Goal: Information Seeking & Learning: Learn about a topic

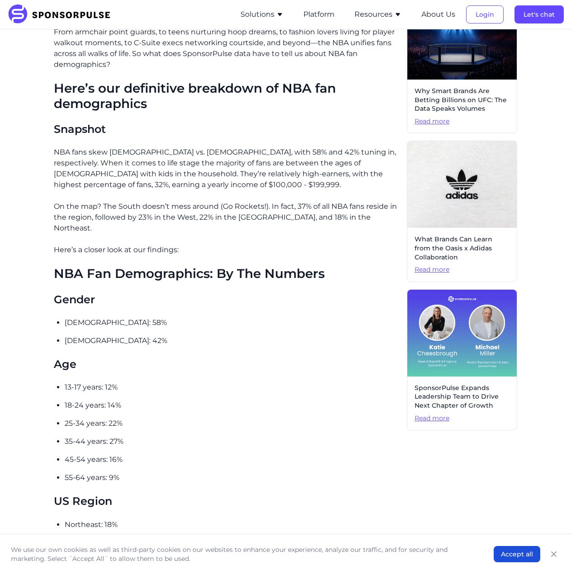
scroll to position [90, 0]
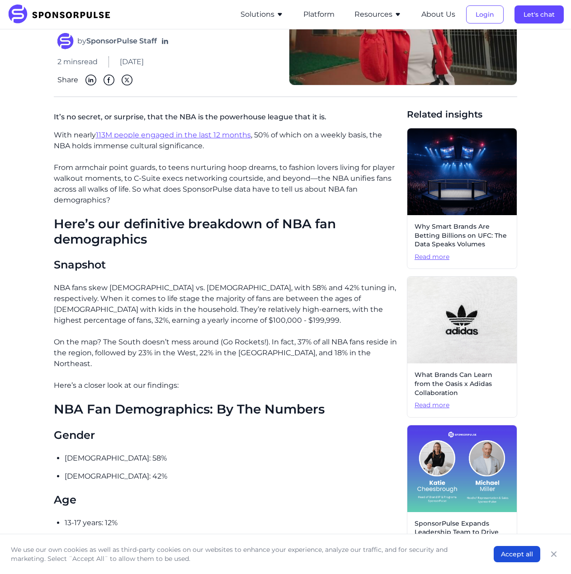
click at [183, 303] on p "NBA fans skew [DEMOGRAPHIC_DATA] vs. [DEMOGRAPHIC_DATA], with 58% and 42% tunin…" at bounding box center [227, 304] width 346 height 43
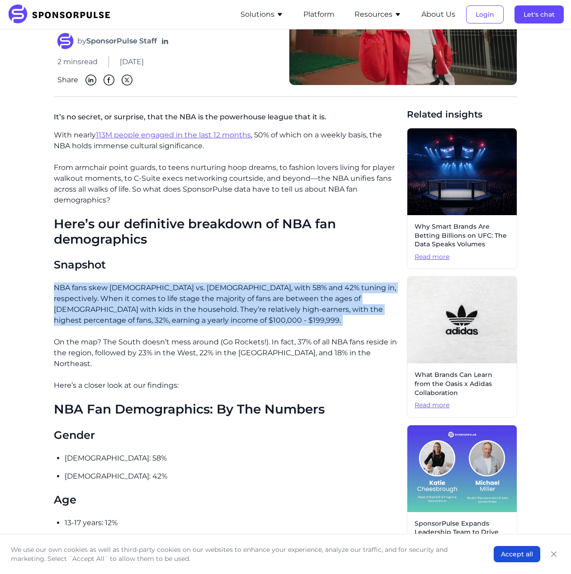
click at [183, 303] on p "NBA fans skew [DEMOGRAPHIC_DATA] vs. [DEMOGRAPHIC_DATA], with 58% and 42% tunin…" at bounding box center [227, 304] width 346 height 43
click at [177, 314] on p "NBA fans skew [DEMOGRAPHIC_DATA] vs. [DEMOGRAPHIC_DATA], with 58% and 42% tunin…" at bounding box center [227, 304] width 346 height 43
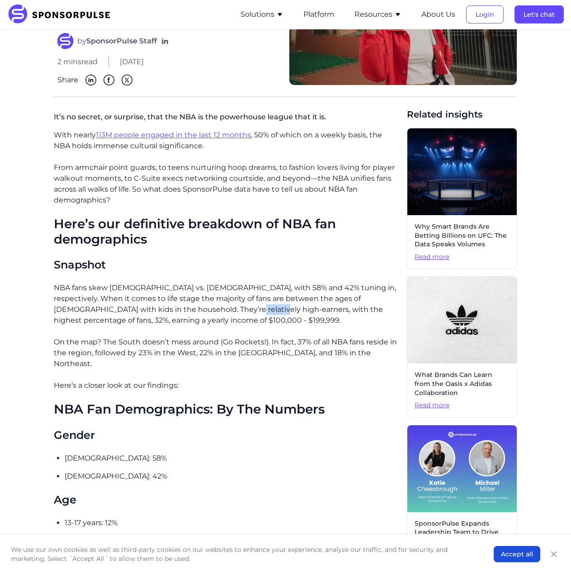
click at [177, 314] on p "NBA fans skew [DEMOGRAPHIC_DATA] vs. [DEMOGRAPHIC_DATA], with 58% and 42% tunin…" at bounding box center [227, 304] width 346 height 43
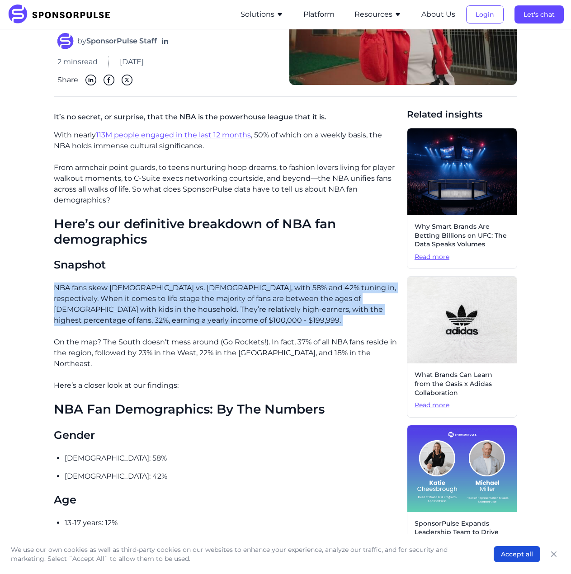
click at [177, 314] on p "NBA fans skew [DEMOGRAPHIC_DATA] vs. [DEMOGRAPHIC_DATA], with 58% and 42% tunin…" at bounding box center [227, 304] width 346 height 43
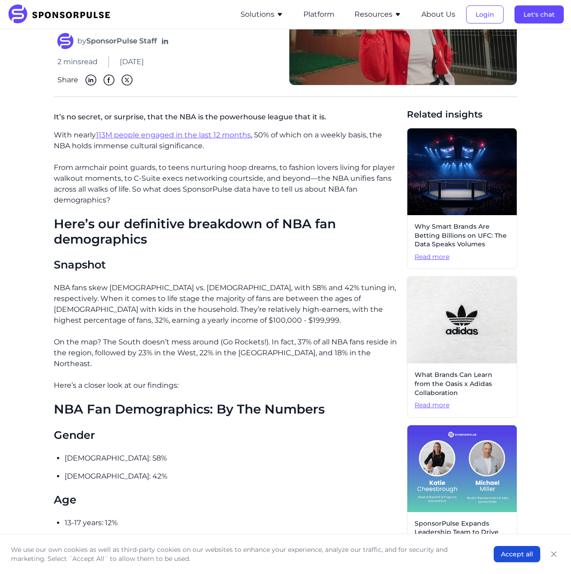
click at [180, 344] on p "On the map? The South doesn’t mess around (Go Rockets!). In fact, 37% of all NB…" at bounding box center [227, 353] width 346 height 33
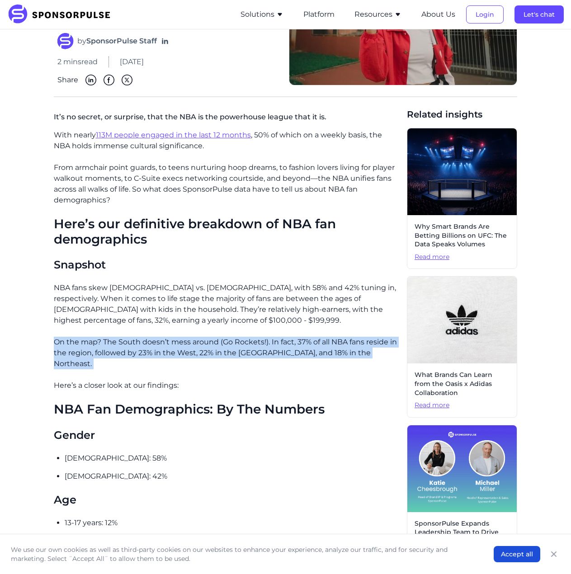
click at [180, 344] on p "On the map? The South doesn’t mess around (Go Rockets!). In fact, 37% of all NB…" at bounding box center [227, 353] width 346 height 33
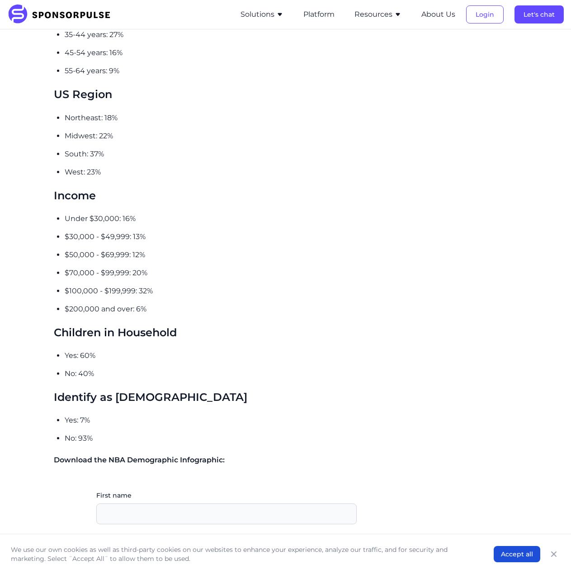
scroll to position [814, 0]
